Goal: Transaction & Acquisition: Purchase product/service

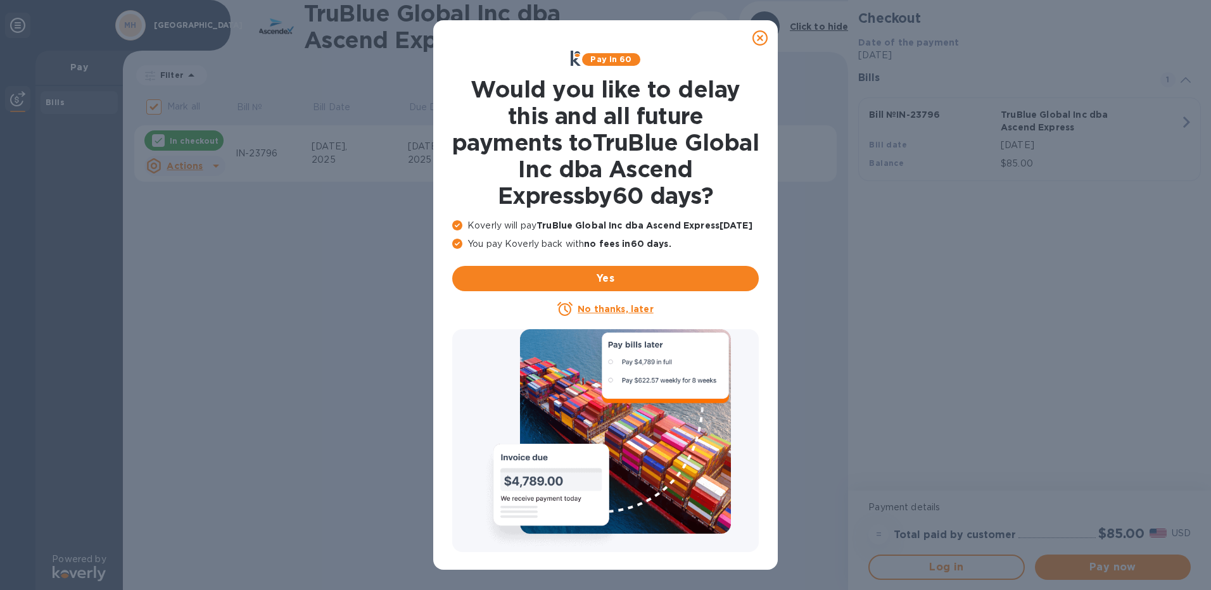
click at [633, 307] on u "No thanks, later" at bounding box center [614, 309] width 75 height 10
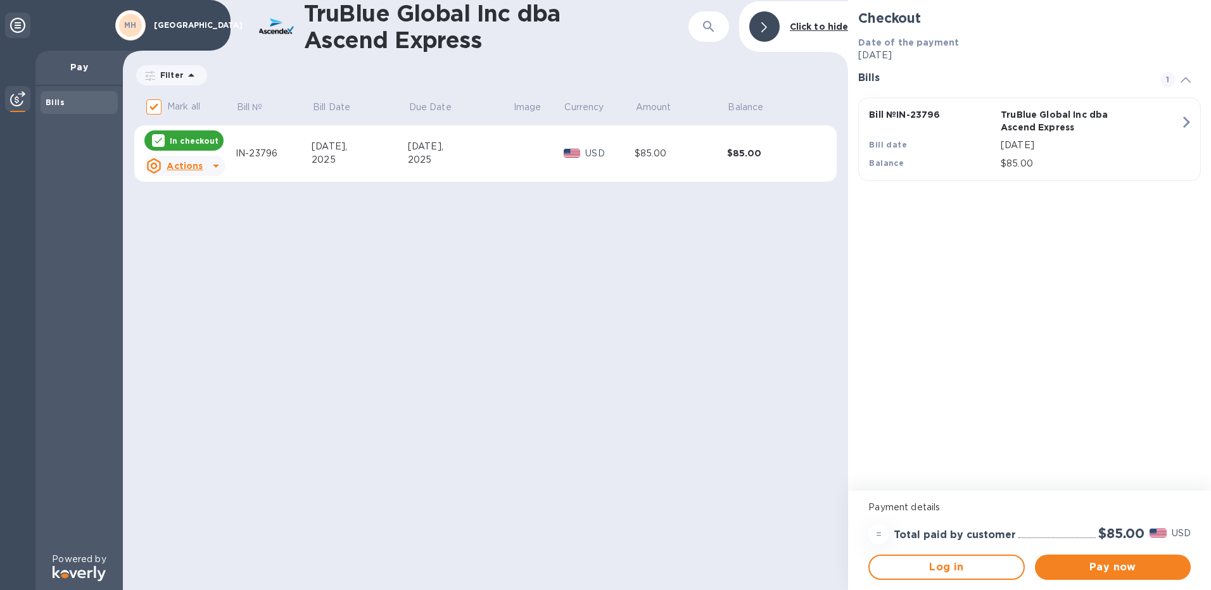
click at [208, 168] on icon at bounding box center [215, 165] width 15 height 15
drag, startPoint x: 382, startPoint y: 291, endPoint x: 413, endPoint y: 305, distance: 34.3
click at [384, 292] on div at bounding box center [605, 295] width 1211 height 590
click at [1101, 560] on span "Pay now" at bounding box center [1112, 567] width 135 height 15
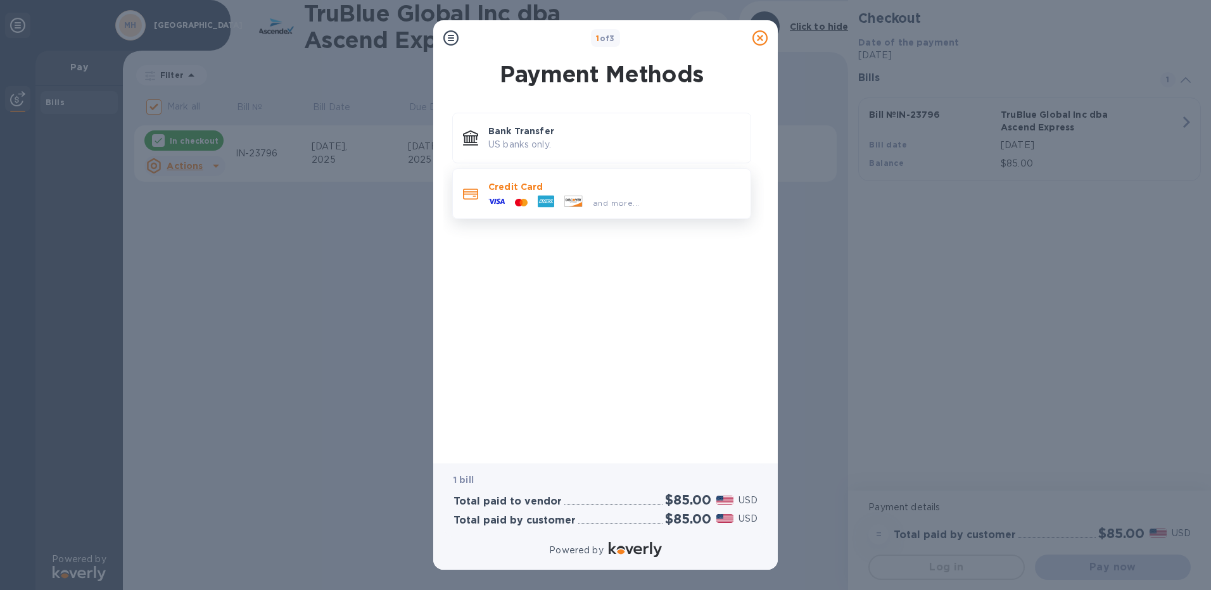
click at [565, 185] on p "Credit Card" at bounding box center [614, 186] width 252 height 13
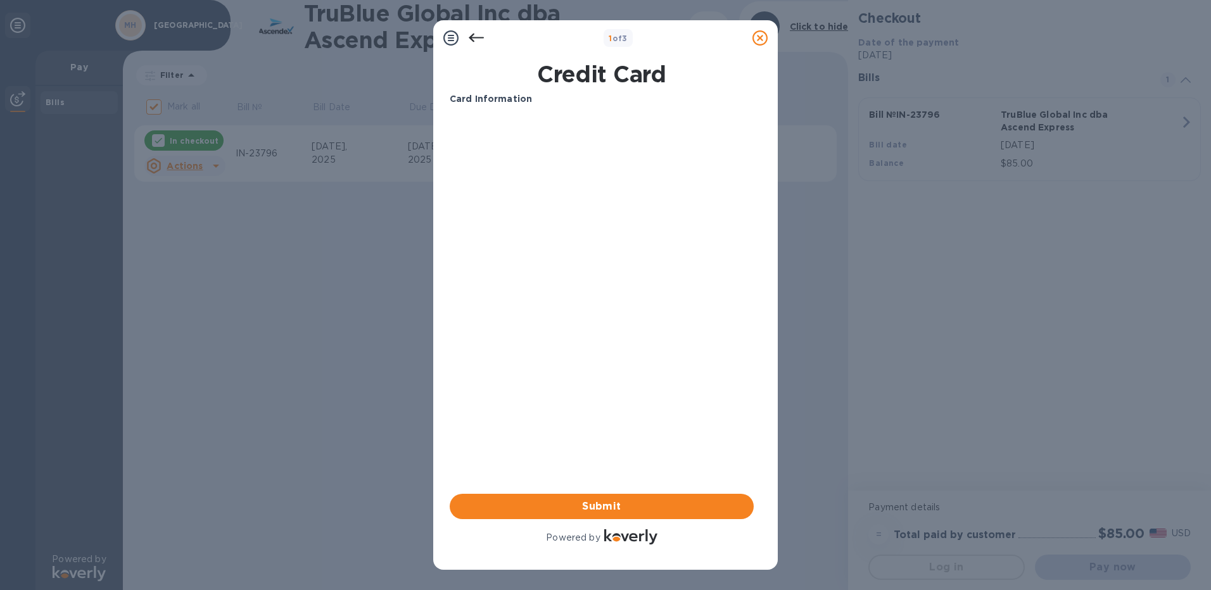
click at [564, 292] on div "Card Information Your browser does not support iframes Submit Powered by" at bounding box center [602, 319] width 304 height 455
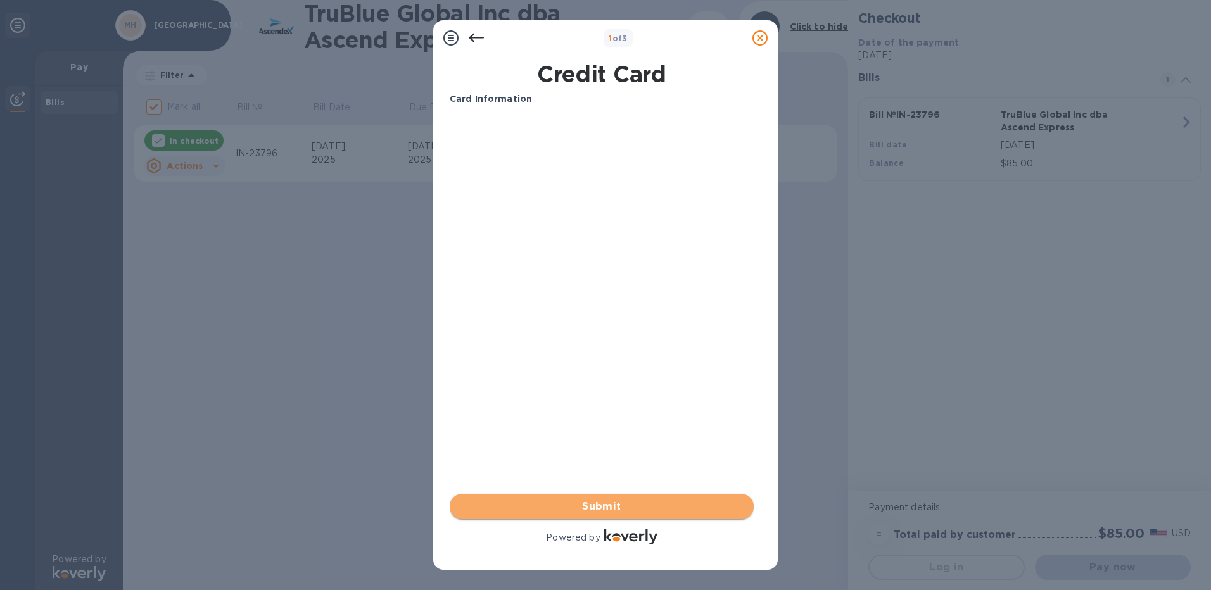
click at [617, 506] on span "Submit" at bounding box center [602, 506] width 284 height 15
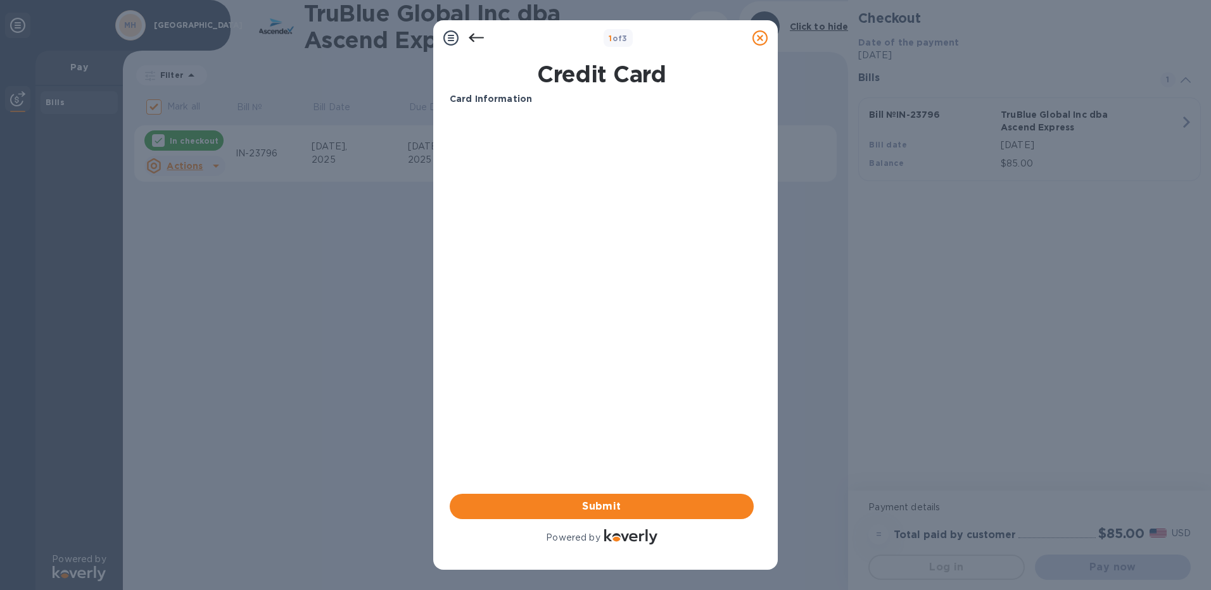
click at [452, 39] on icon at bounding box center [450, 37] width 15 height 15
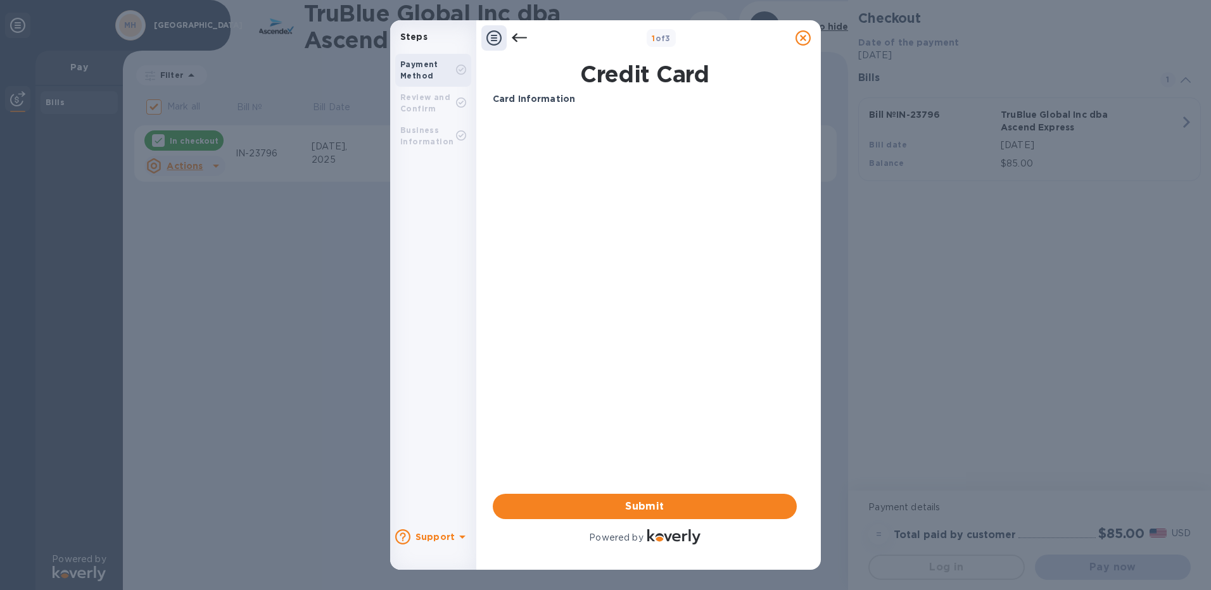
drag, startPoint x: 426, startPoint y: 95, endPoint x: 437, endPoint y: 67, distance: 29.9
click at [426, 92] on b "Review and Confirm" at bounding box center [425, 102] width 50 height 21
drag, startPoint x: 437, startPoint y: 67, endPoint x: 508, endPoint y: 48, distance: 73.4
click at [437, 67] on div "Payment Method" at bounding box center [428, 70] width 56 height 23
click at [517, 38] on icon at bounding box center [519, 38] width 15 height 9
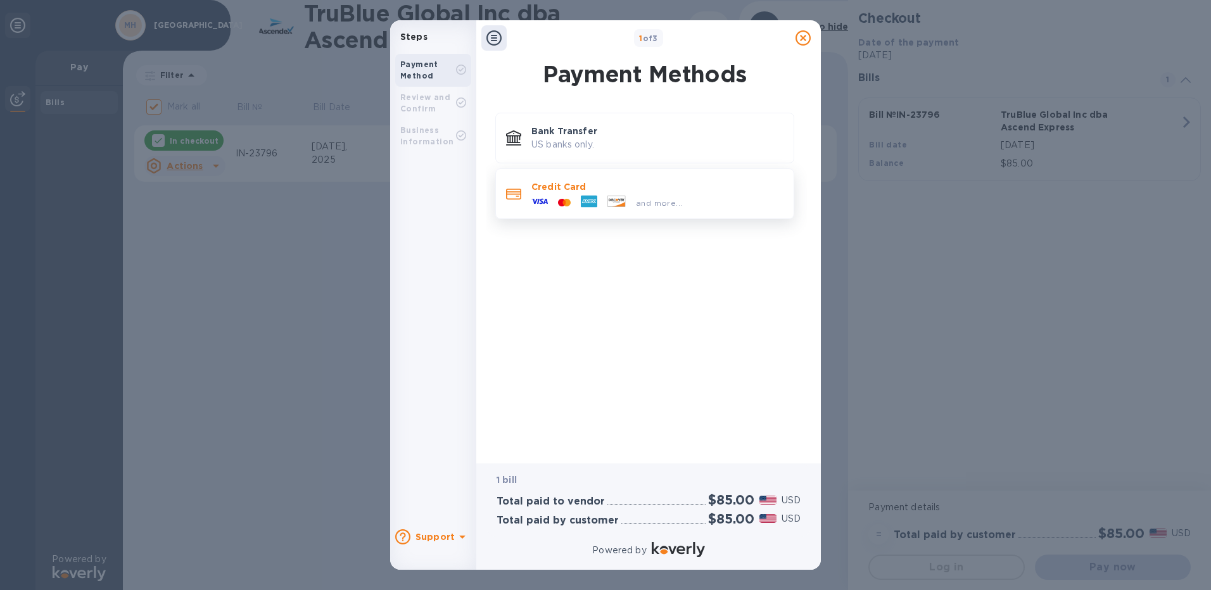
click at [582, 198] on icon at bounding box center [589, 202] width 16 height 12
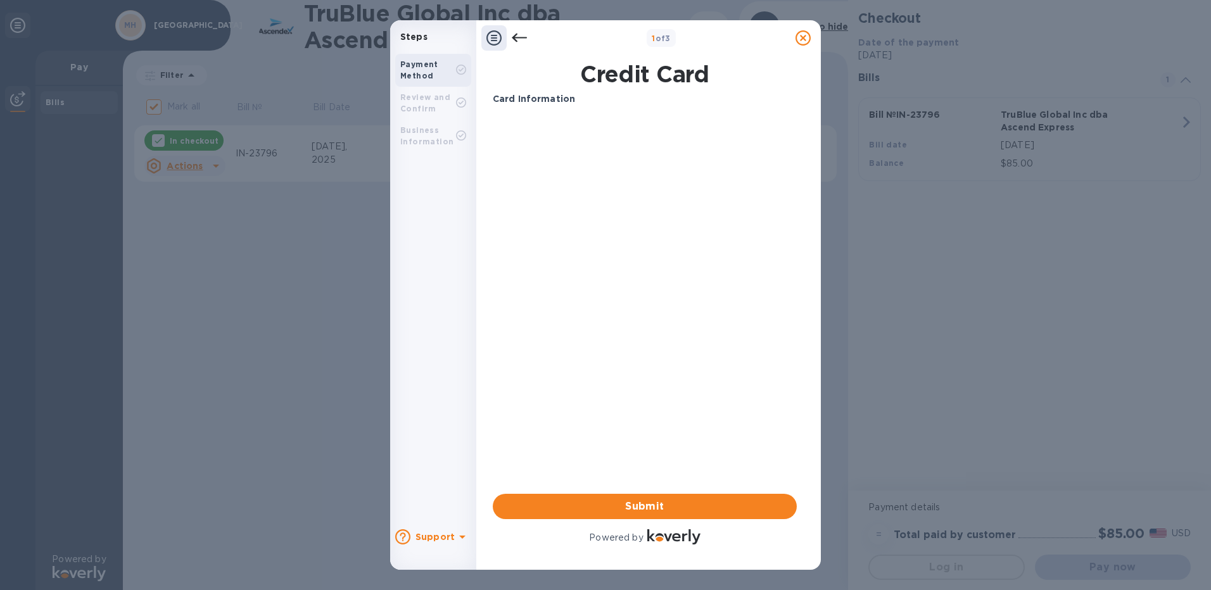
click at [409, 103] on div "Review and Confirm" at bounding box center [428, 103] width 56 height 23
click at [520, 37] on icon at bounding box center [519, 38] width 15 height 9
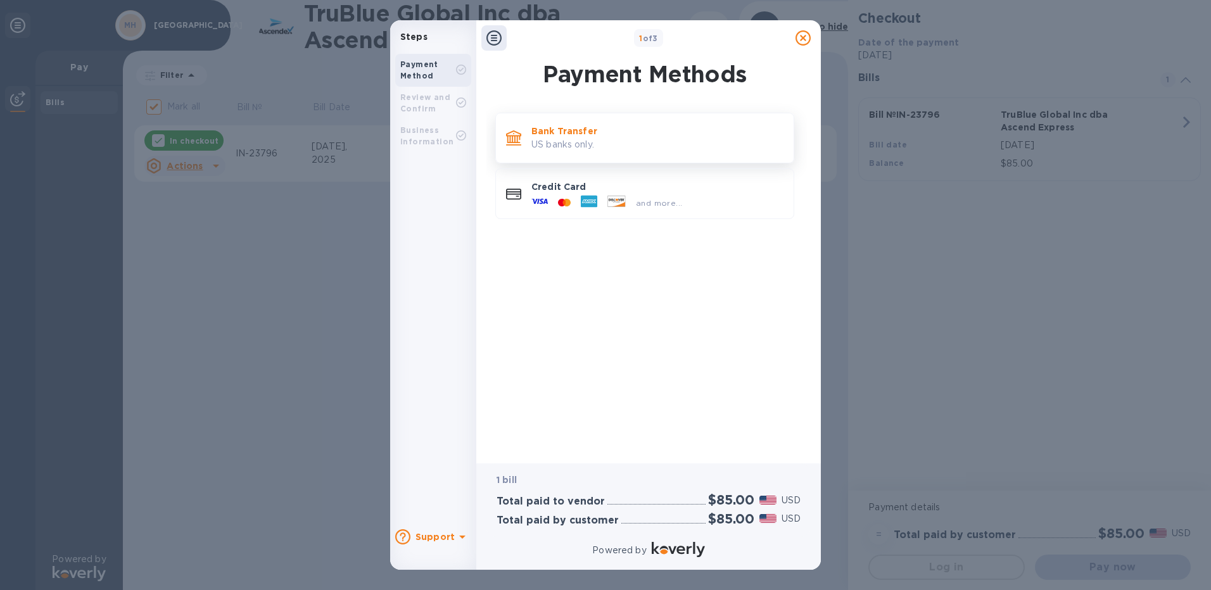
click at [573, 142] on p "US banks only." at bounding box center [657, 144] width 252 height 13
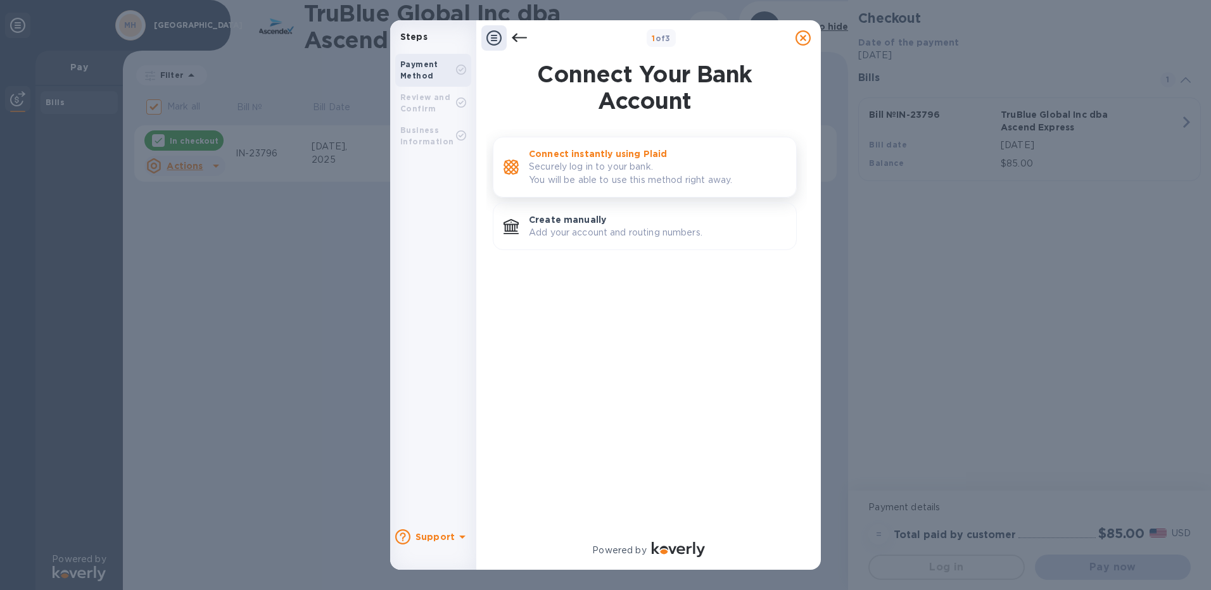
click at [634, 177] on p "Securely log in to your bank. You will be able to use this method right away." at bounding box center [657, 173] width 257 height 27
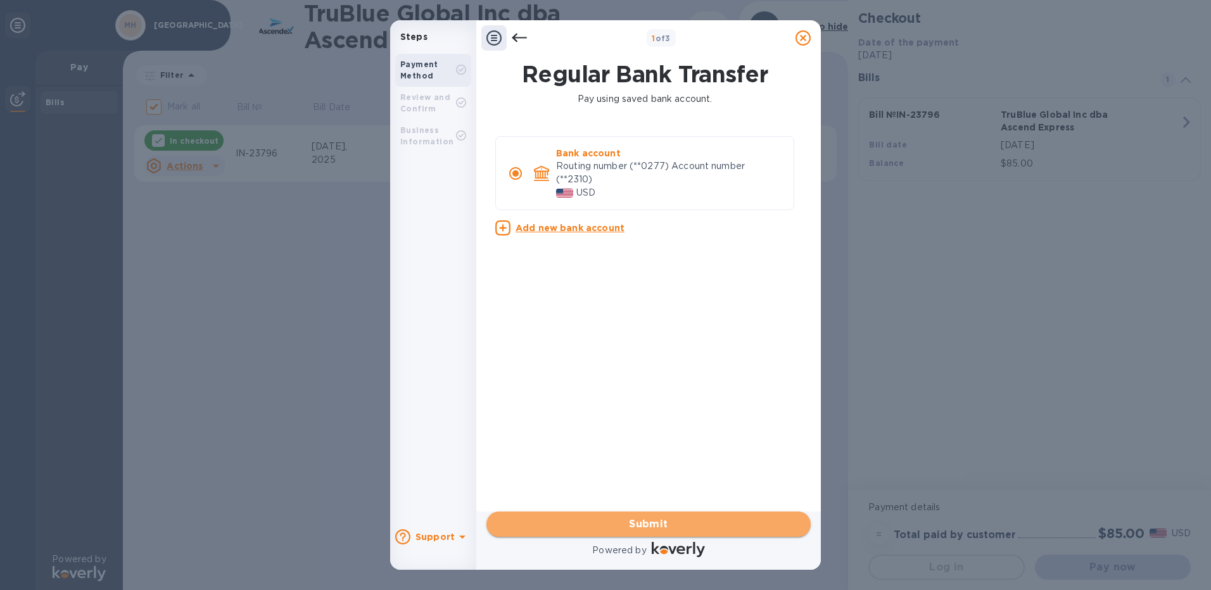
click at [666, 531] on span "Submit" at bounding box center [648, 524] width 304 height 15
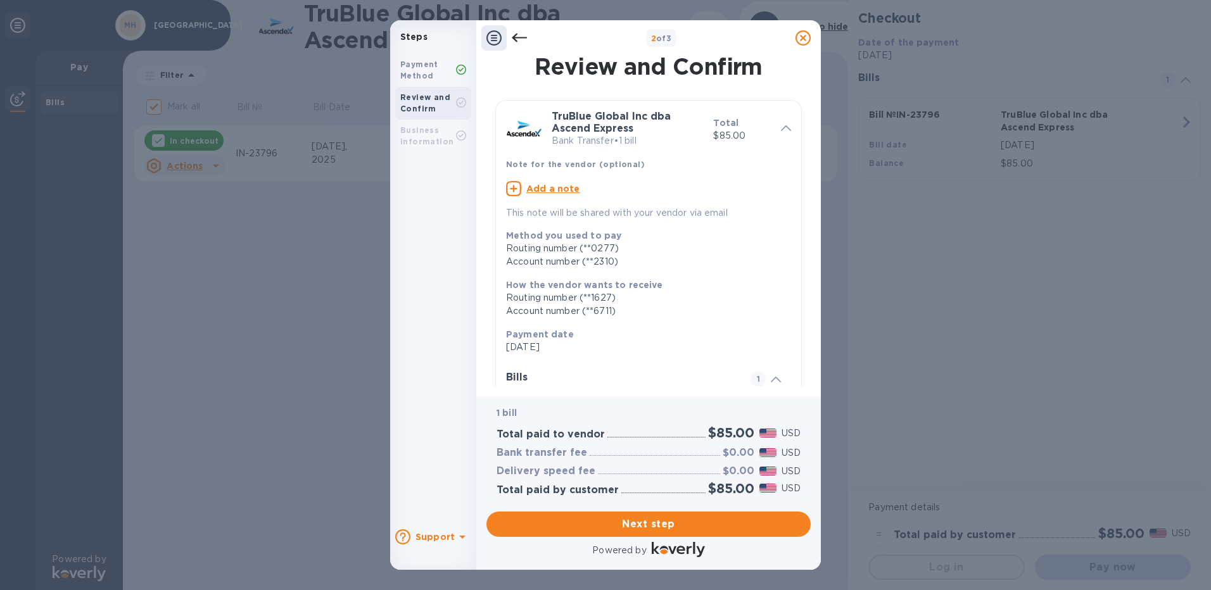
scroll to position [127, 0]
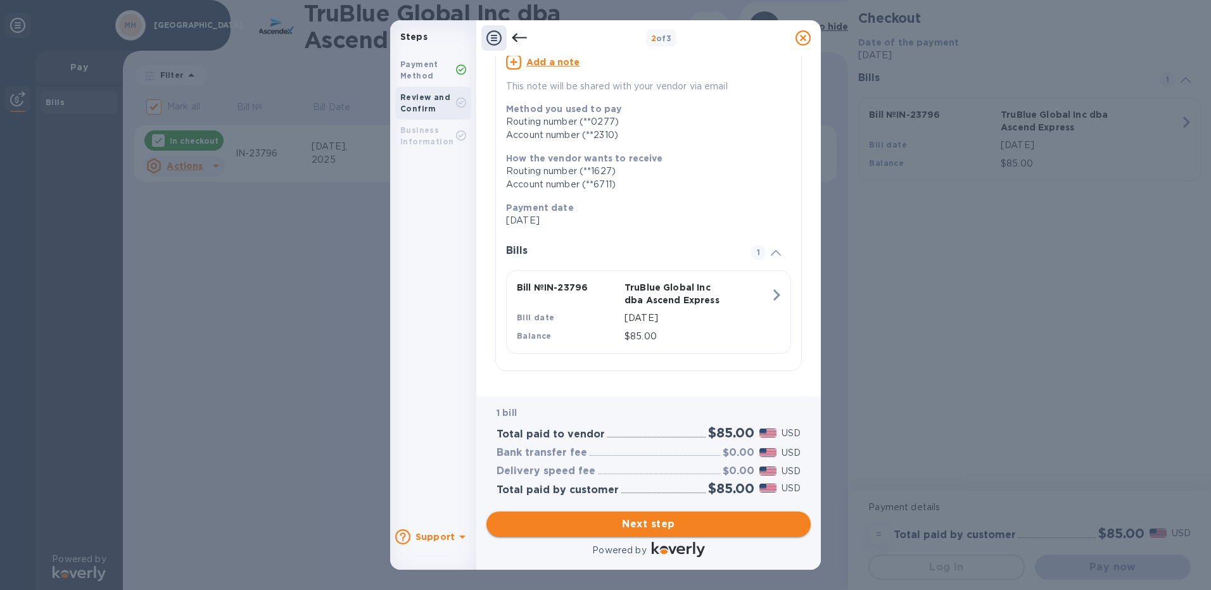
click at [640, 525] on span "Next step" at bounding box center [648, 524] width 304 height 15
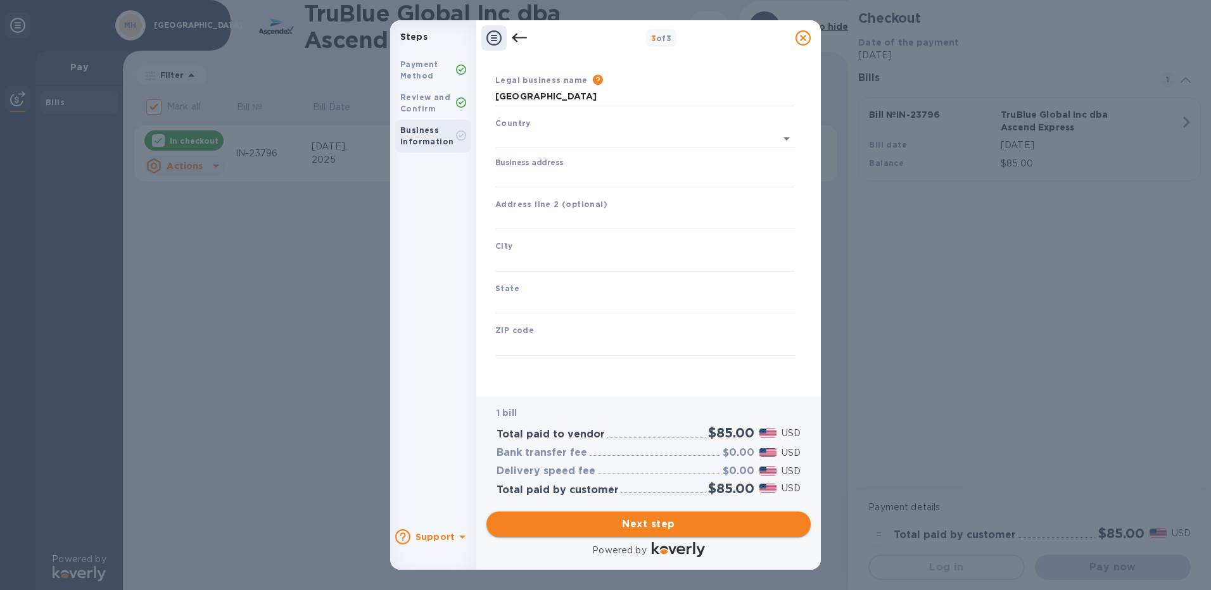
type input "[GEOGRAPHIC_DATA]"
click at [551, 179] on input "Business address" at bounding box center [644, 177] width 299 height 19
drag, startPoint x: 613, startPoint y: 182, endPoint x: 403, endPoint y: 180, distance: 210.8
click at [403, 180] on div "Steps Payment Method Review and Confirm Business Information Support 3 of 3 Bus…" at bounding box center [605, 295] width 431 height 550
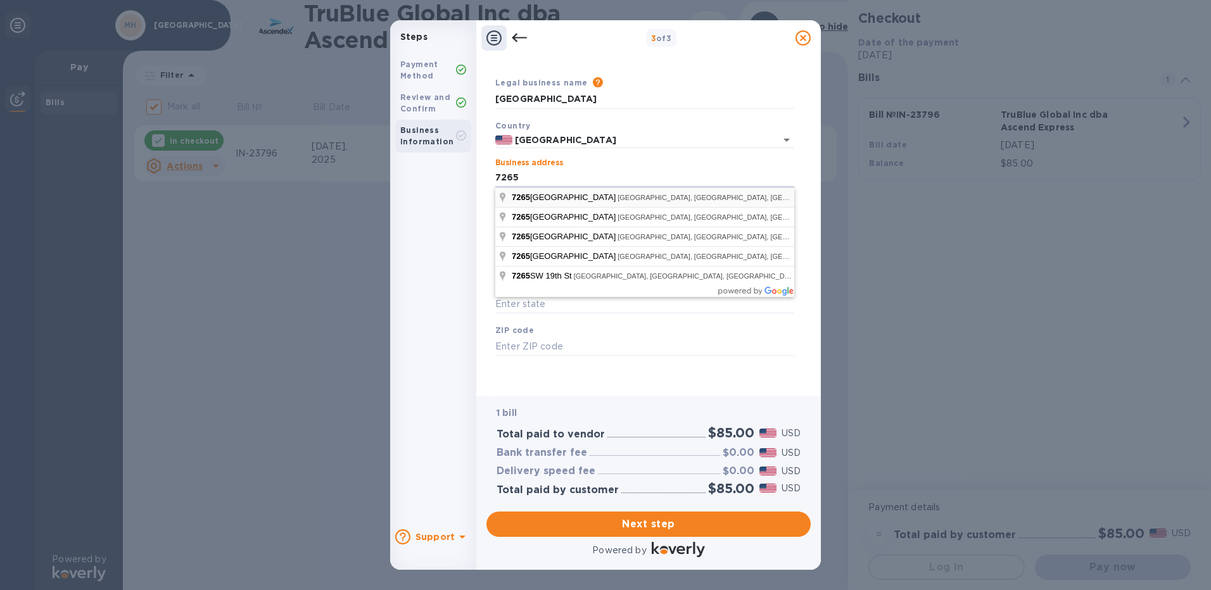
type input "[STREET_ADDRESS]"
type input "Medley"
type input "FL"
type input "33166"
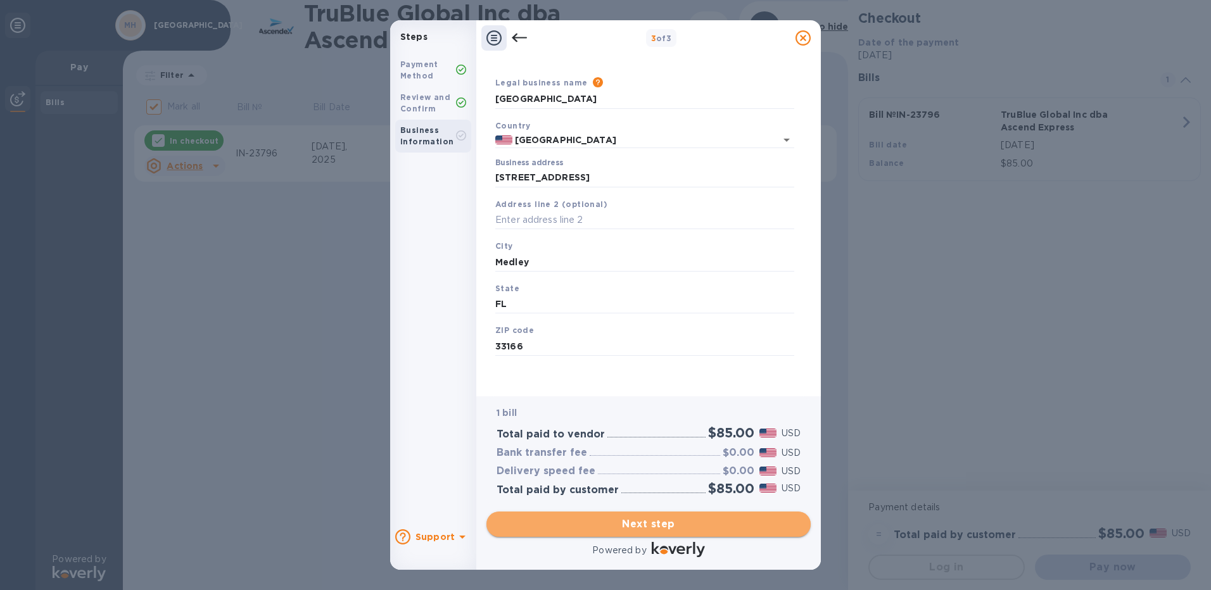
click at [673, 531] on span "Next step" at bounding box center [648, 524] width 304 height 15
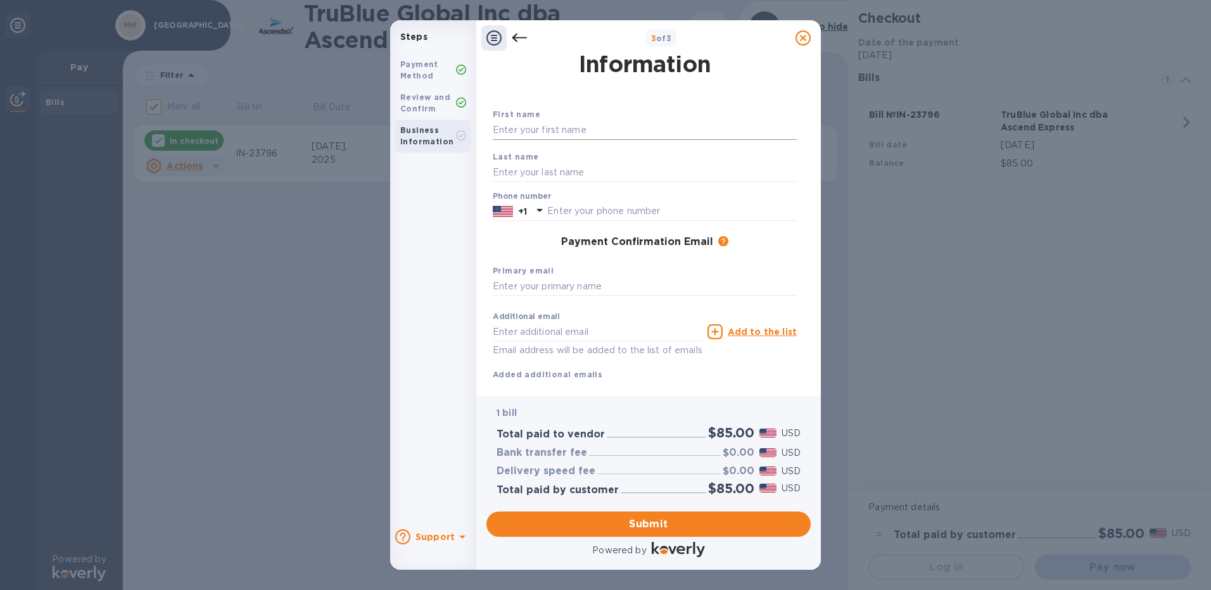
click at [555, 130] on input "text" at bounding box center [645, 130] width 304 height 19
click at [596, 125] on input "text" at bounding box center [645, 130] width 304 height 19
type input "[PERSON_NAME]"
type input "7868631287"
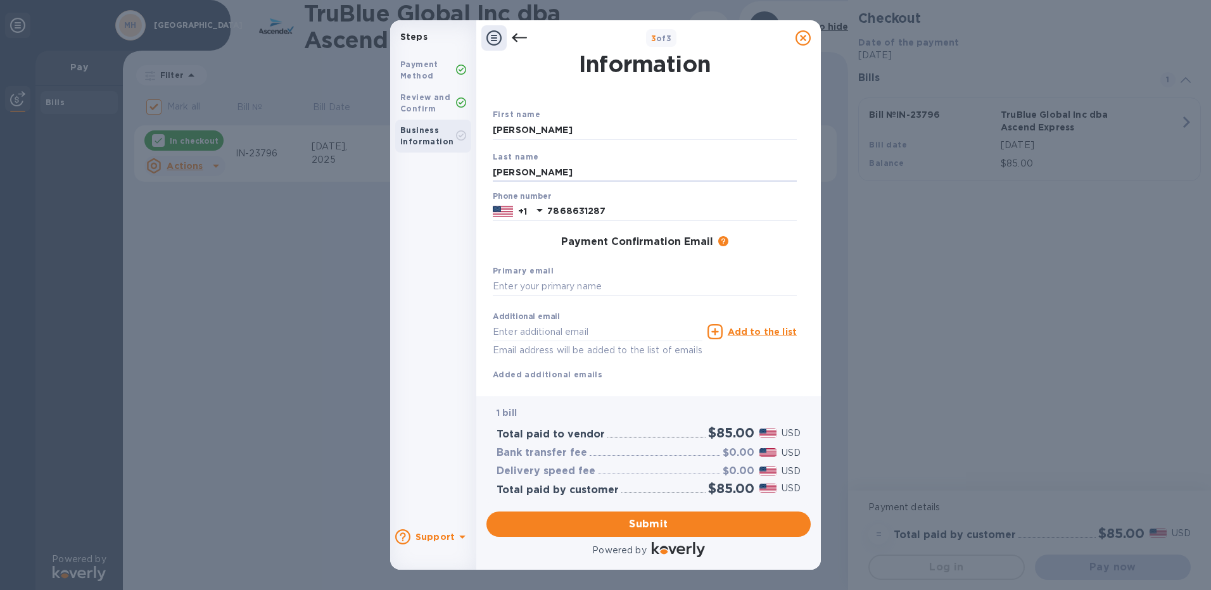
drag, startPoint x: 567, startPoint y: 177, endPoint x: 474, endPoint y: 177, distance: 93.1
click at [469, 177] on div "Steps Payment Method Review and Confirm Business Information Support 3 of 3 Pay…" at bounding box center [605, 295] width 431 height 550
type input "[PERSON_NAME]"
click at [606, 282] on input "text" at bounding box center [645, 286] width 304 height 19
type input "i"
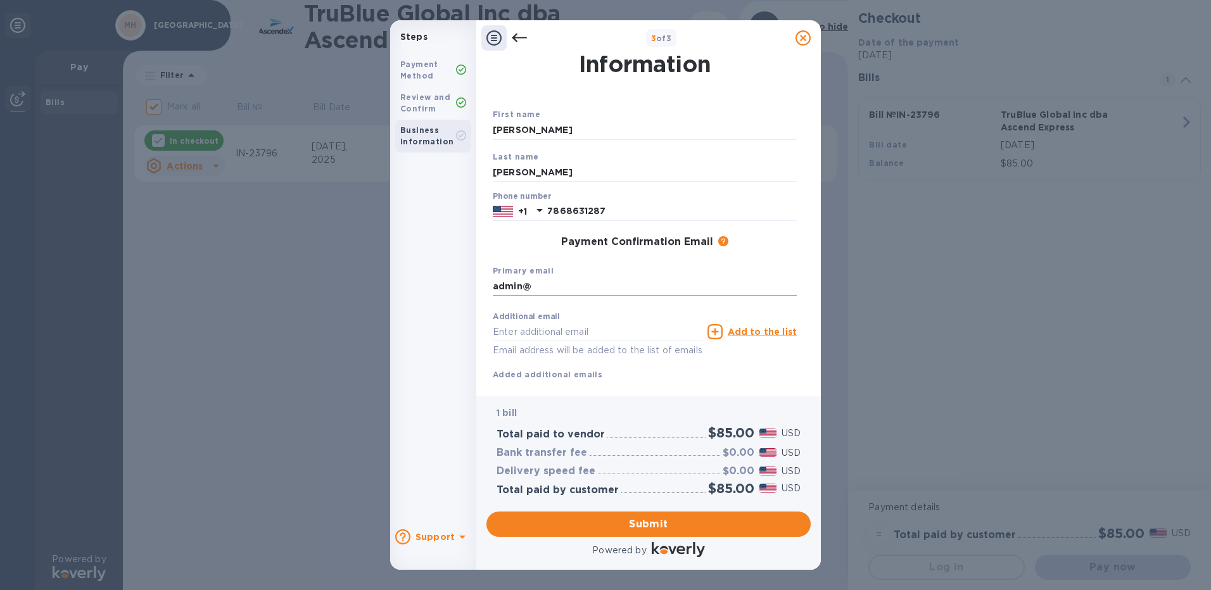
type input "[EMAIL_ADDRESS][DOMAIN_NAME]"
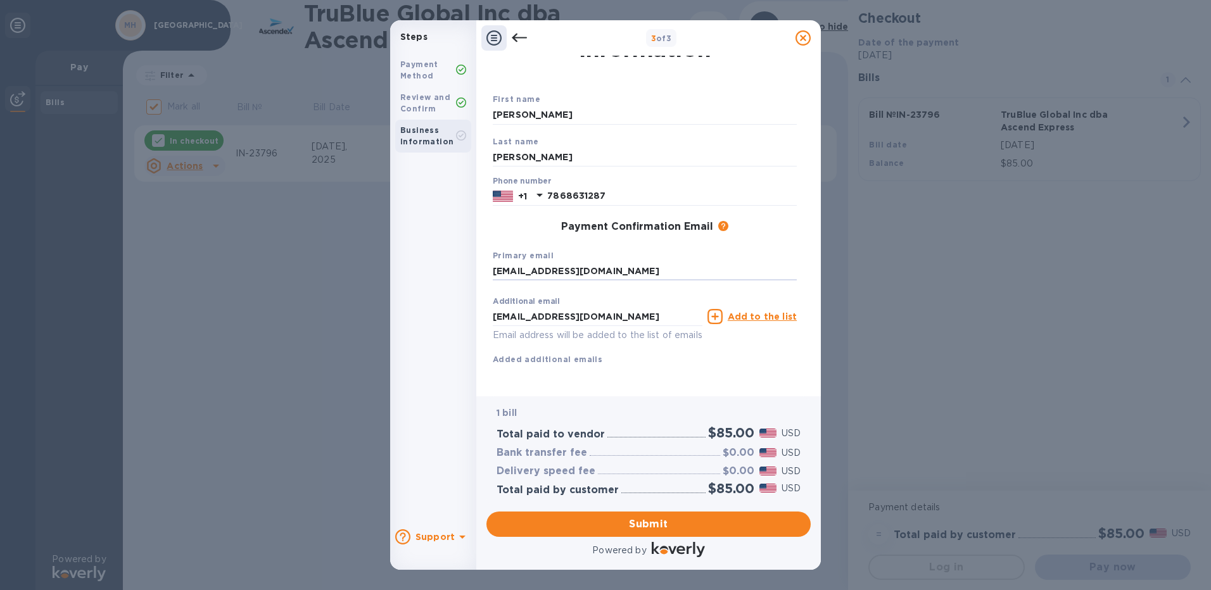
scroll to position [59, 0]
drag, startPoint x: 671, startPoint y: 303, endPoint x: 403, endPoint y: 294, distance: 268.6
click at [403, 294] on div "Steps Payment Method Review and Confirm Business Information Support 3 of 3 Pay…" at bounding box center [605, 295] width 431 height 550
type input "[EMAIL_ADDRESS][DOMAIN_NAME]"
click at [757, 347] on div "Additional email [EMAIL_ADDRESS][DOMAIN_NAME] Email address will be added to th…" at bounding box center [645, 328] width 304 height 75
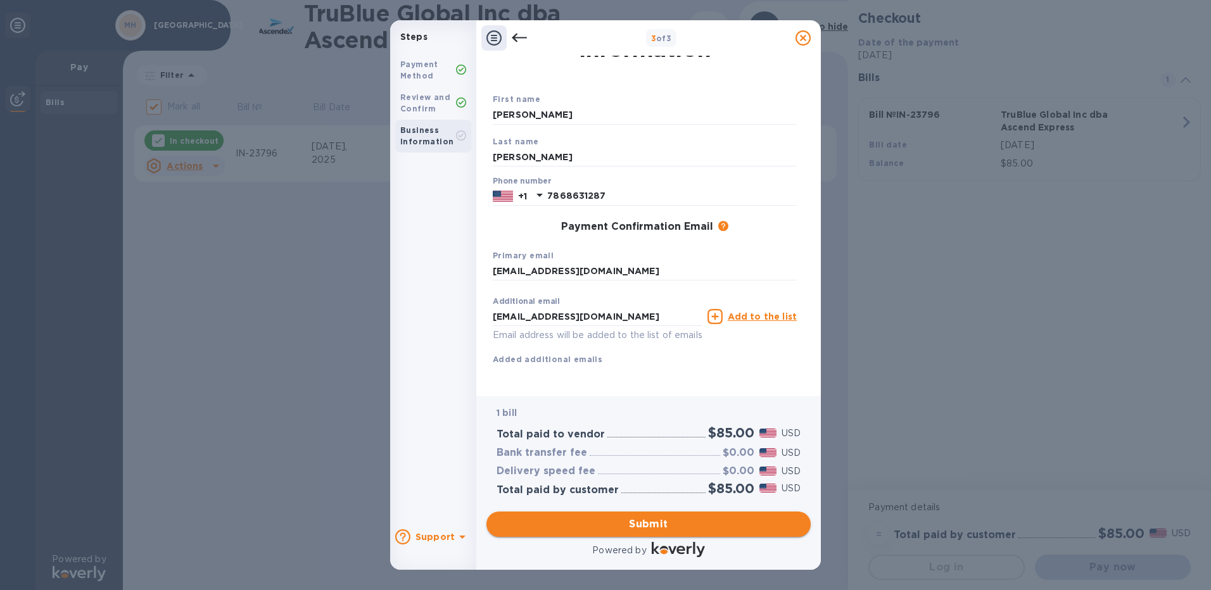
click at [641, 525] on span "Submit" at bounding box center [648, 524] width 304 height 15
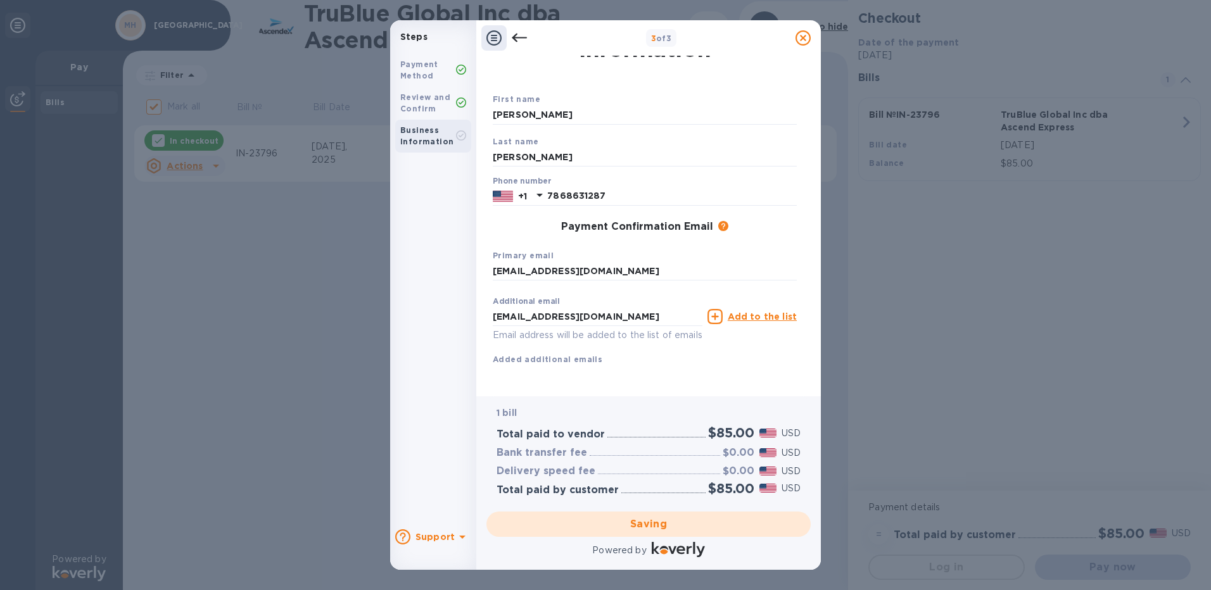
checkbox input "false"
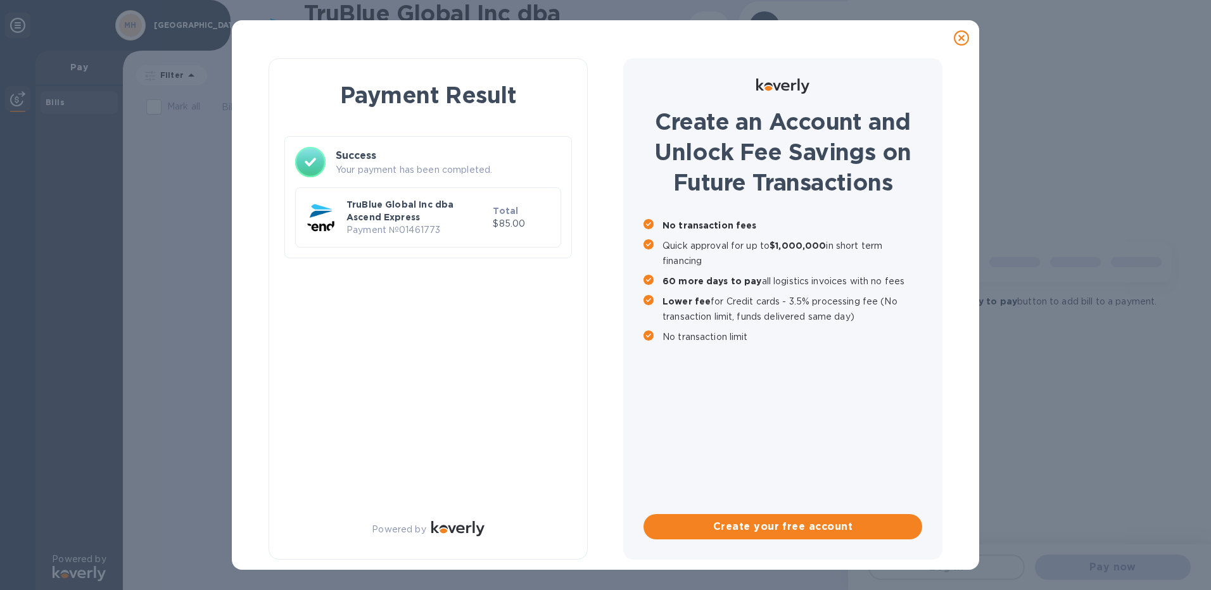
scroll to position [0, 0]
